Goal: Information Seeking & Learning: Learn about a topic

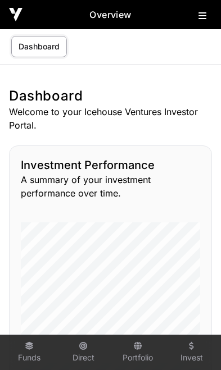
click at [207, 20] on button at bounding box center [204, 13] width 13 height 13
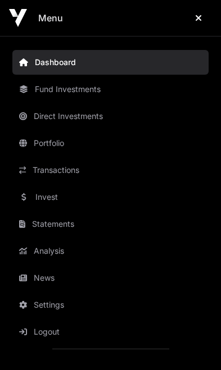
click at [51, 283] on link "News" at bounding box center [110, 278] width 196 height 25
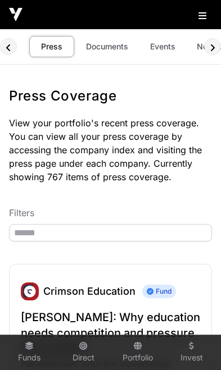
click at [108, 48] on link "Documents" at bounding box center [107, 46] width 57 height 21
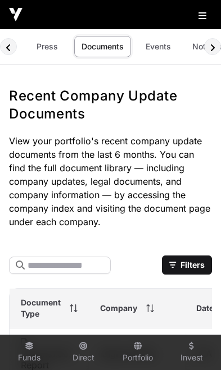
click at [162, 53] on link "Events" at bounding box center [157, 46] width 45 height 21
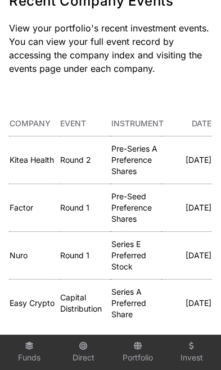
scroll to position [95, 0]
click at [19, 252] on link "Nuro" at bounding box center [19, 255] width 18 height 10
click at [22, 206] on link "Factor" at bounding box center [22, 208] width 24 height 10
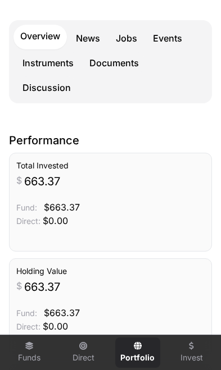
scroll to position [195, 0]
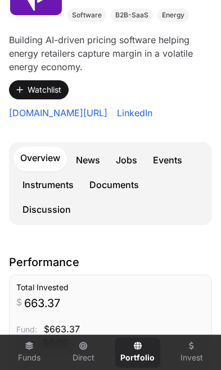
click at [172, 163] on link "Events" at bounding box center [167, 160] width 43 height 22
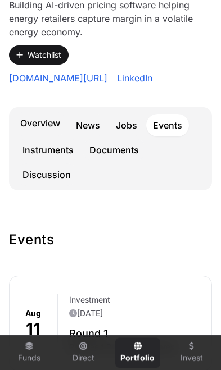
scroll to position [225, 0]
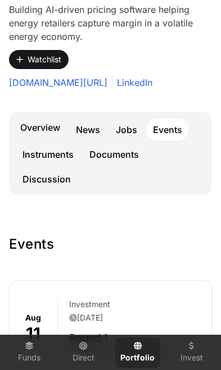
click at [42, 126] on link "Overview" at bounding box center [39, 128] width 53 height 25
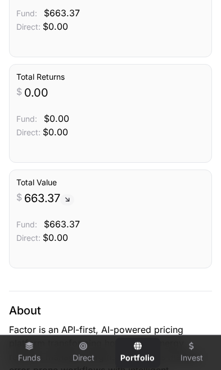
scroll to position [616, 0]
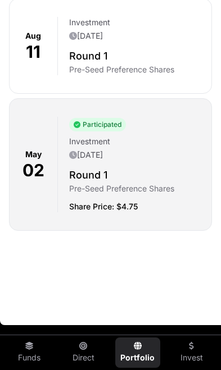
scroll to position [225, 0]
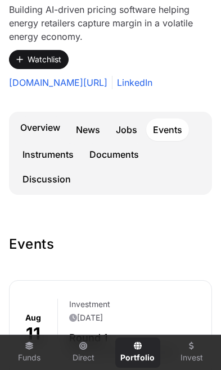
scroll to position [195, 0]
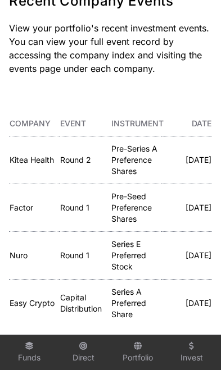
scroll to position [0, 66]
click at [33, 159] on link "Kitea Health" at bounding box center [32, 160] width 44 height 10
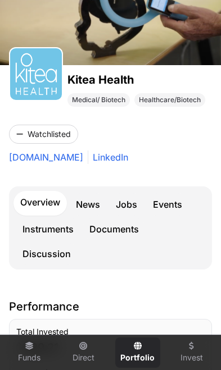
scroll to position [107, 0]
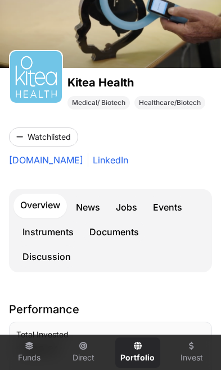
click at [175, 214] on link "Events" at bounding box center [167, 207] width 43 height 22
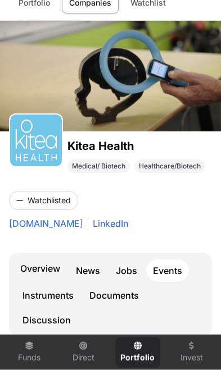
scroll to position [32, 0]
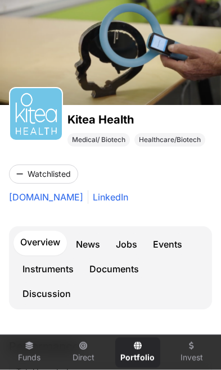
scroll to position [70, 0]
click at [173, 246] on link "Events" at bounding box center [167, 244] width 43 height 22
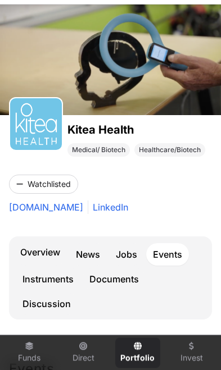
scroll to position [54, 0]
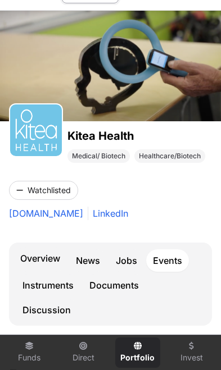
click at [42, 258] on link "Overview" at bounding box center [39, 259] width 53 height 25
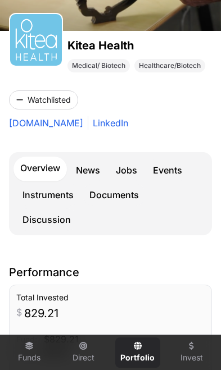
scroll to position [144, 0]
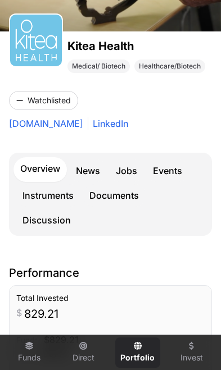
click at [88, 172] on link "News" at bounding box center [88, 170] width 38 height 22
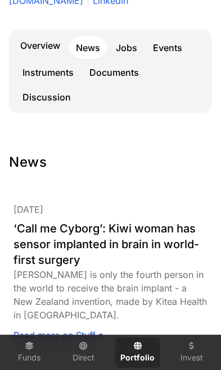
scroll to position [256, 0]
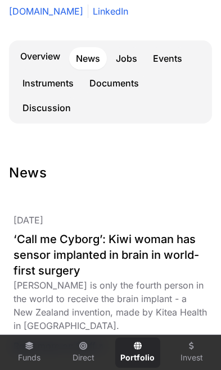
click at [47, 57] on link "Overview" at bounding box center [39, 57] width 53 height 25
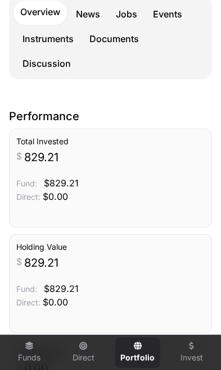
scroll to position [301, 0]
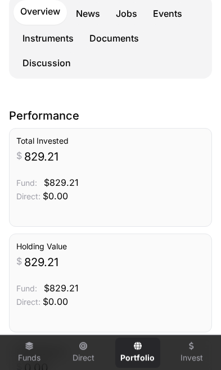
click at [173, 15] on link "Events" at bounding box center [167, 13] width 43 height 22
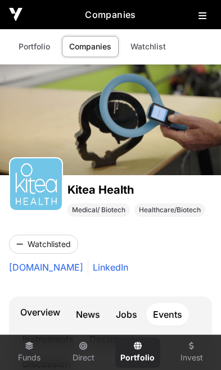
click at [35, 51] on link "Portfolio" at bounding box center [34, 46] width 46 height 21
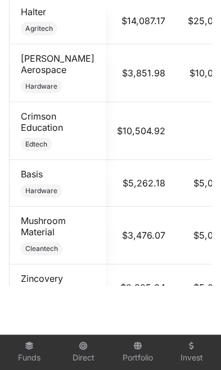
scroll to position [877, 0]
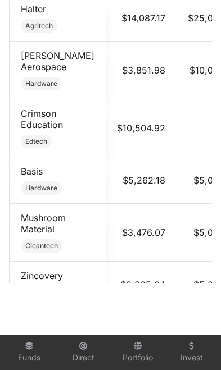
click at [34, 11] on link "Halter" at bounding box center [33, 8] width 25 height 11
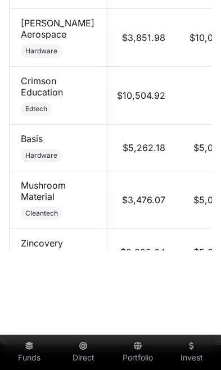
scroll to position [877, 0]
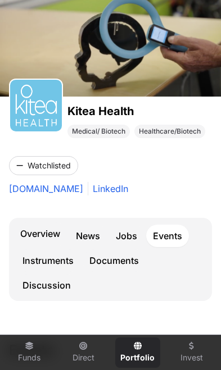
scroll to position [77, 0]
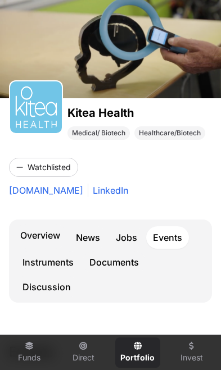
click at [38, 231] on link "Overview" at bounding box center [39, 236] width 53 height 25
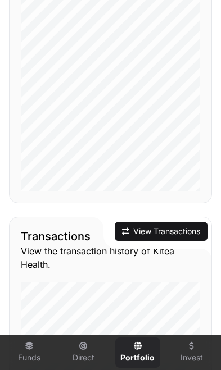
scroll to position [1125, 0]
click at [185, 273] on div "Transactions View the transaction history of Kitea Health. View Transactions" at bounding box center [110, 348] width 203 height 263
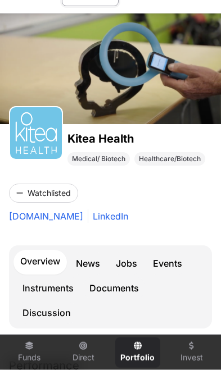
scroll to position [0, 0]
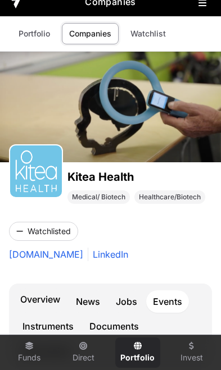
scroll to position [77, 0]
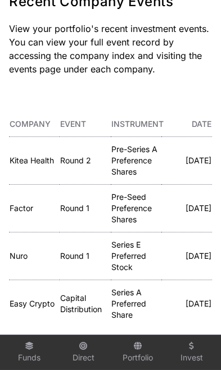
scroll to position [0, 66]
